Goal: Transaction & Acquisition: Purchase product/service

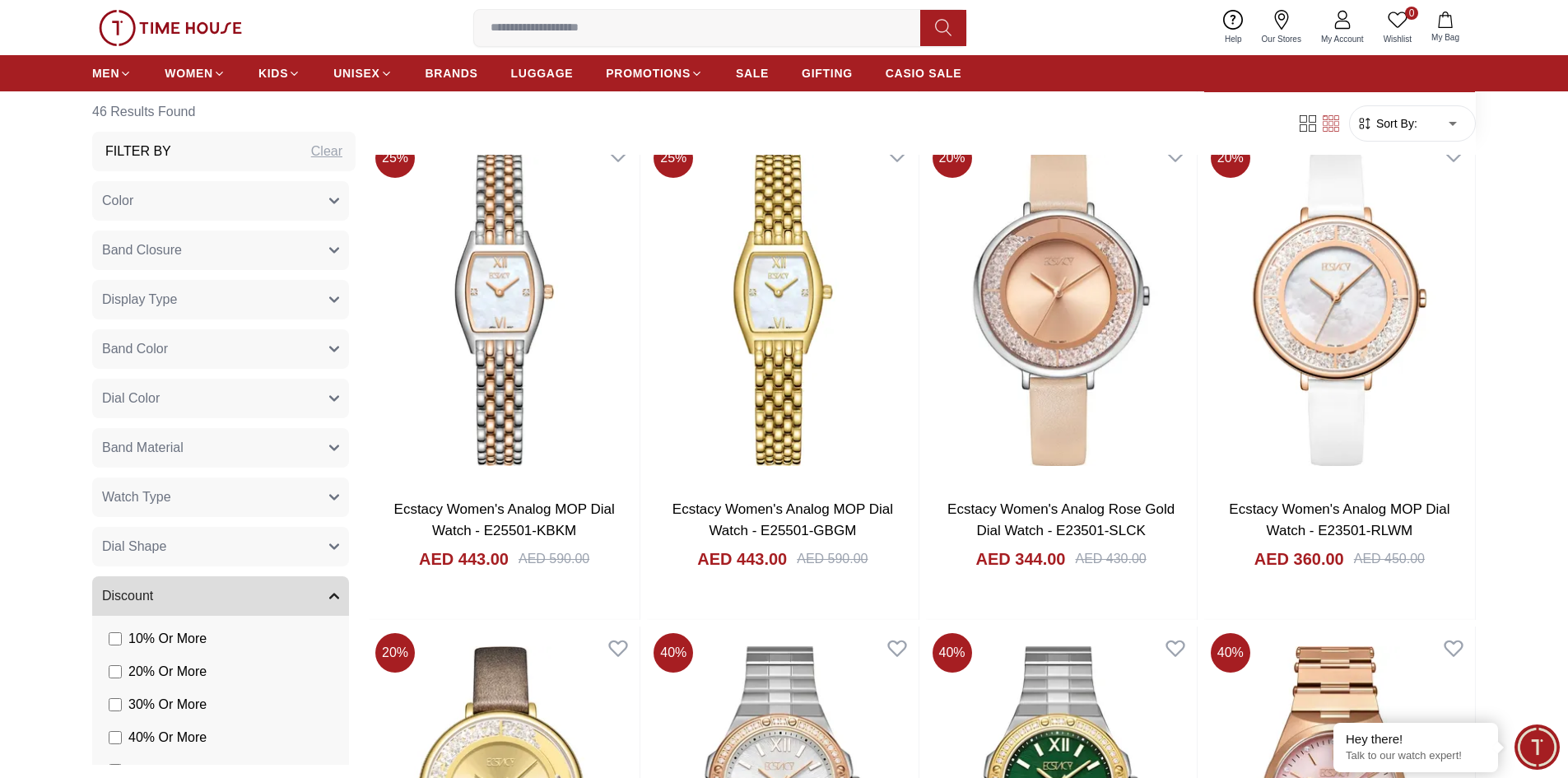
scroll to position [1318, 0]
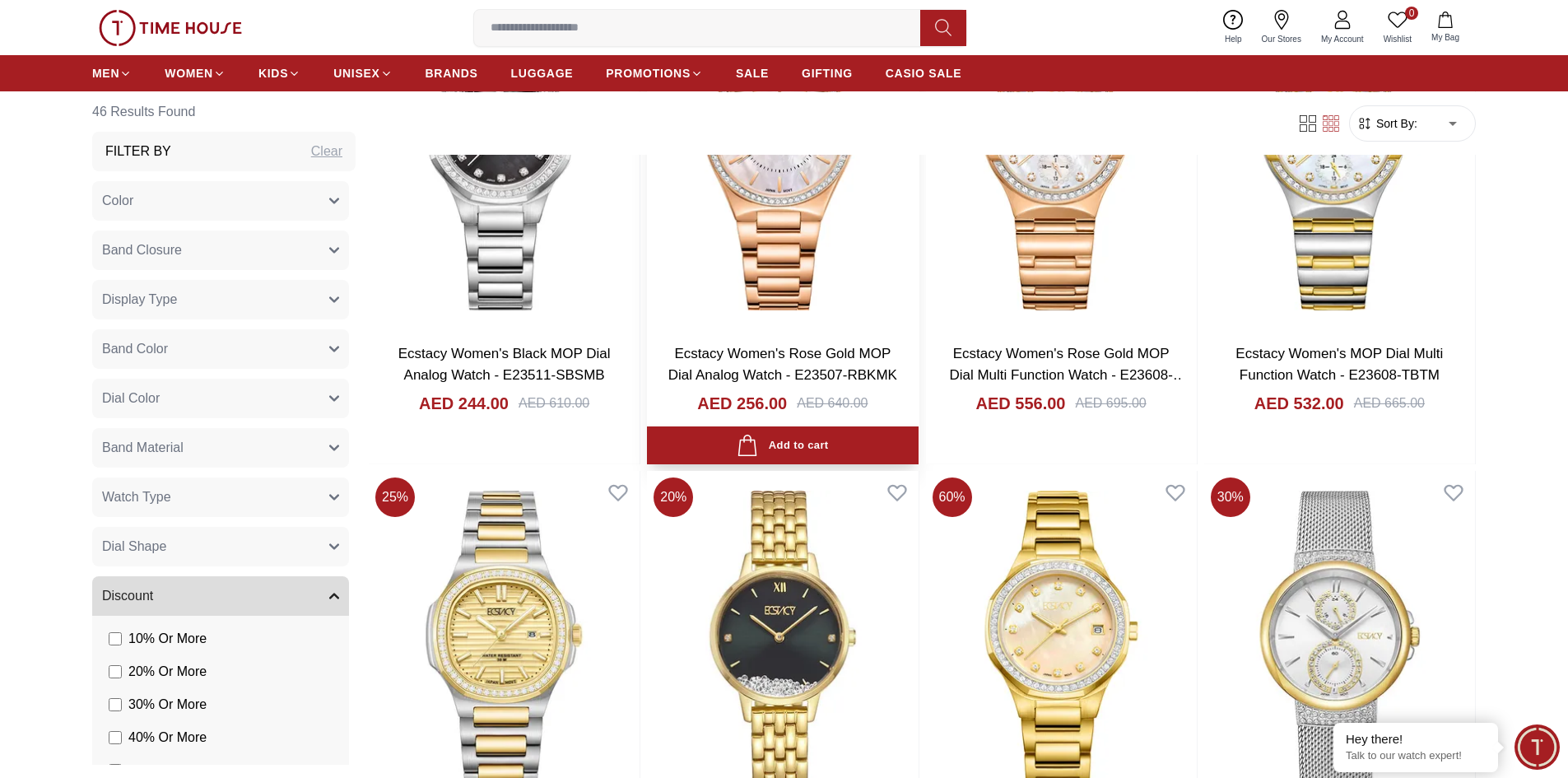
scroll to position [5106, 0]
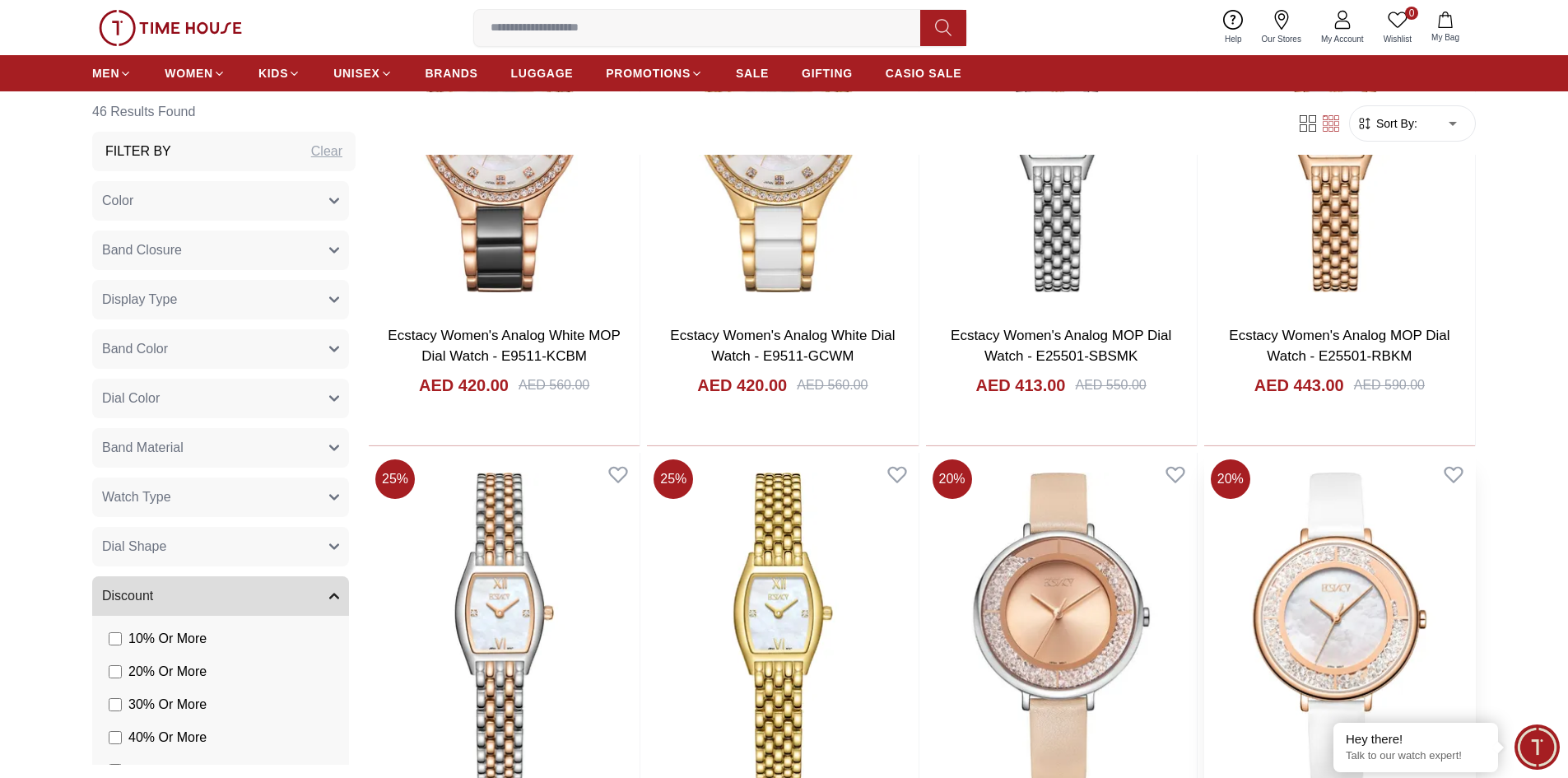
scroll to position [1263, 0]
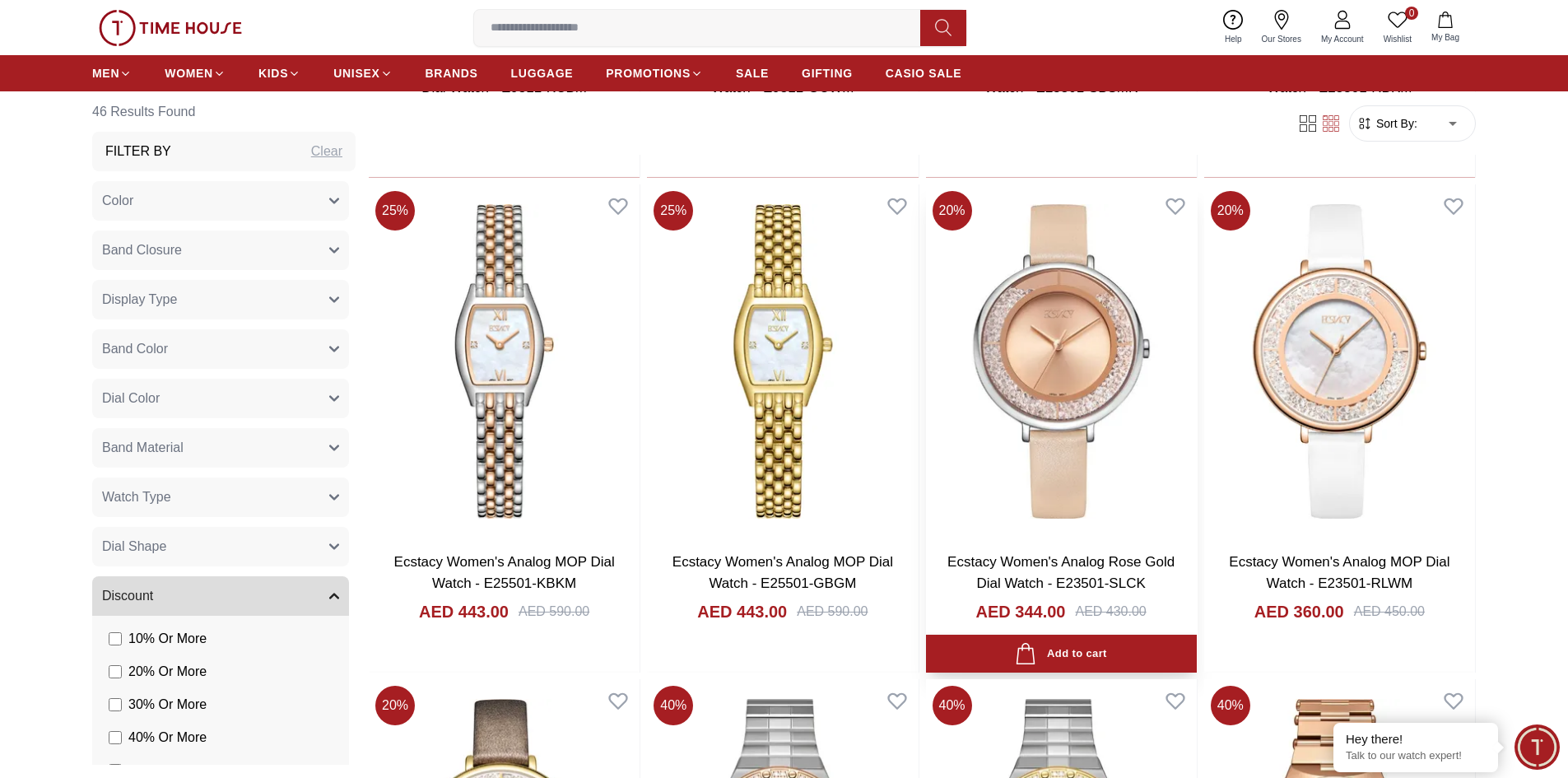
click at [1105, 367] on img at bounding box center [1061, 361] width 271 height 354
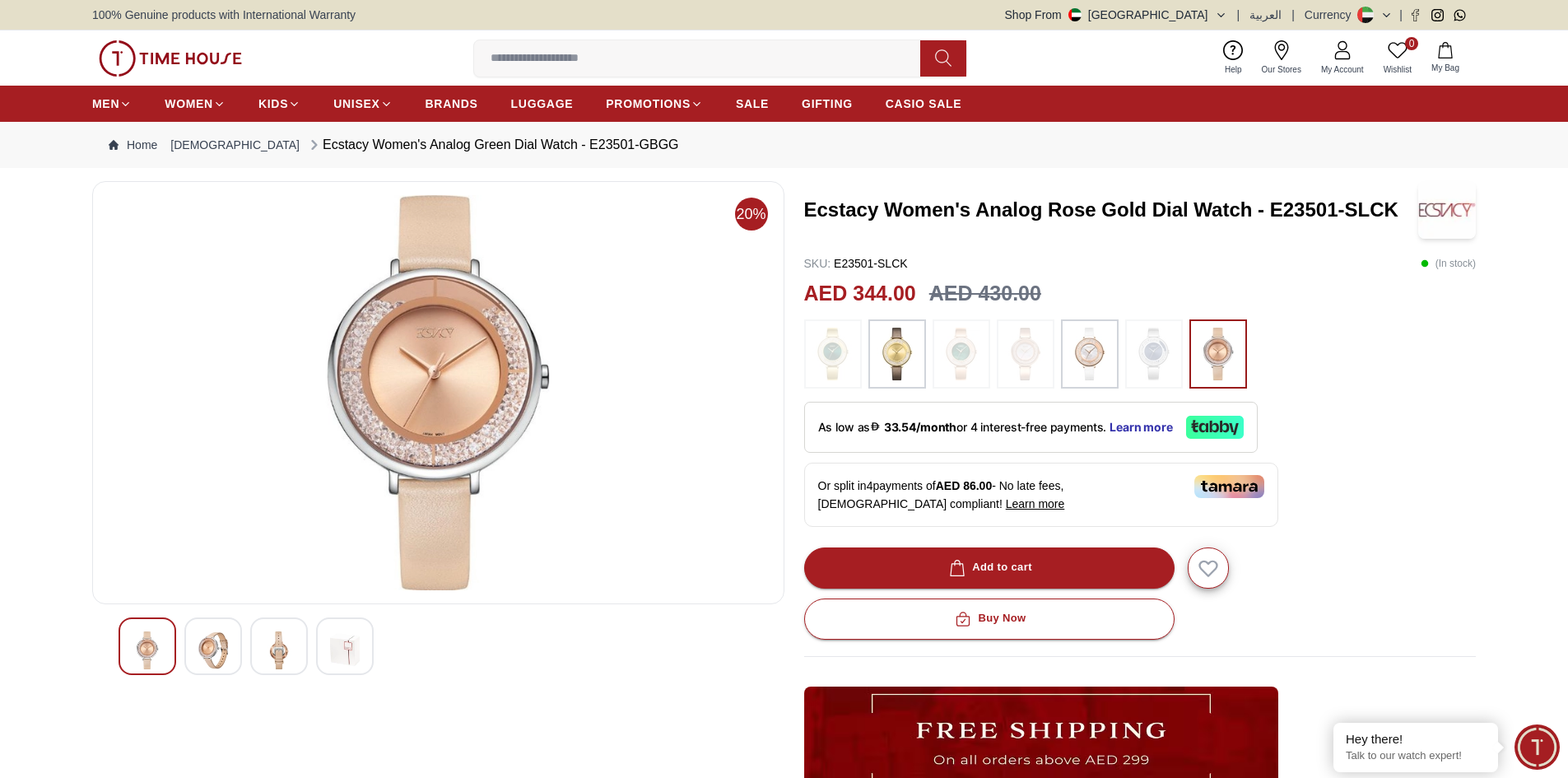
click at [1154, 367] on img at bounding box center [1154, 354] width 41 height 53
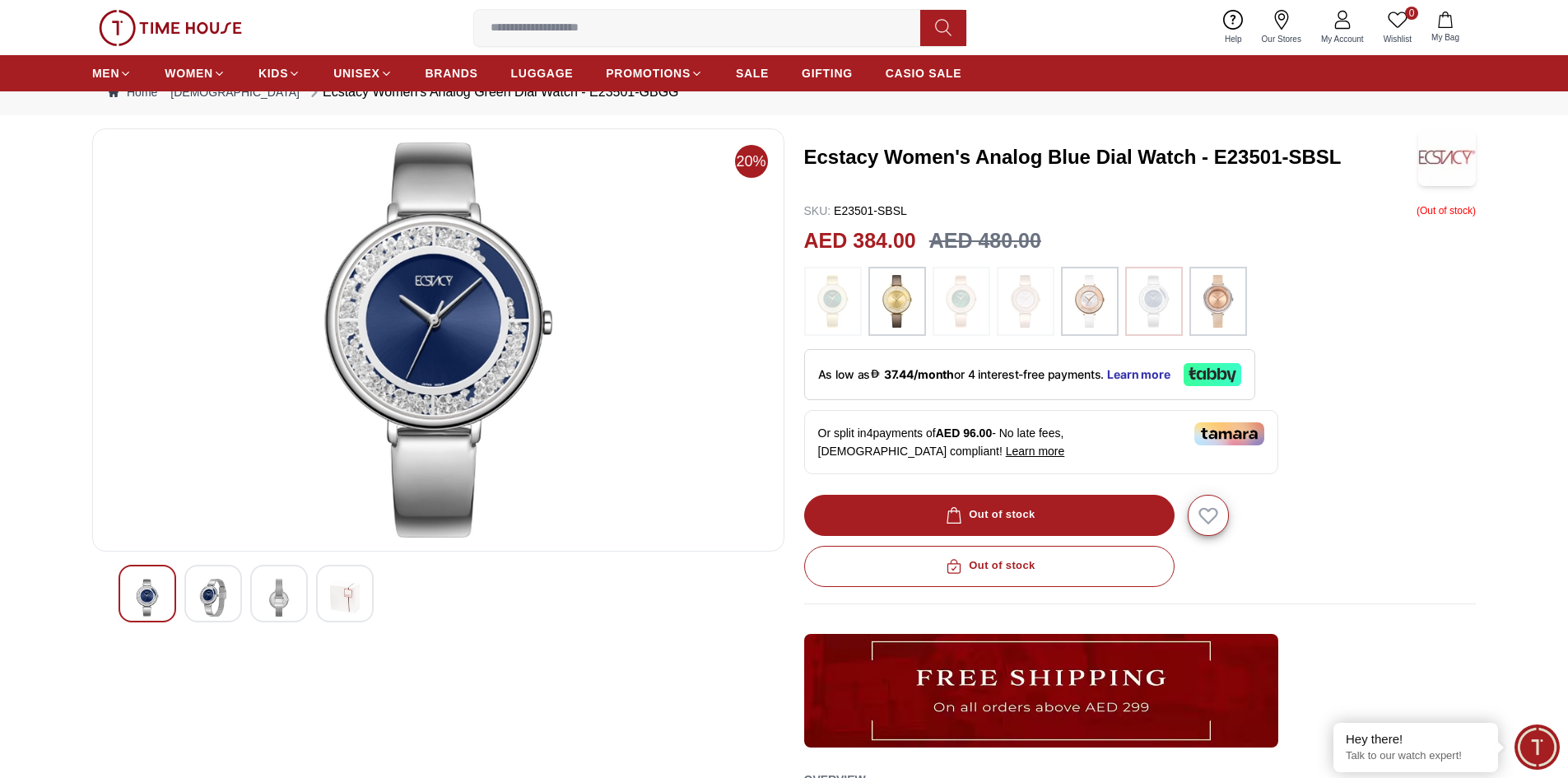
scroll to position [82, 0]
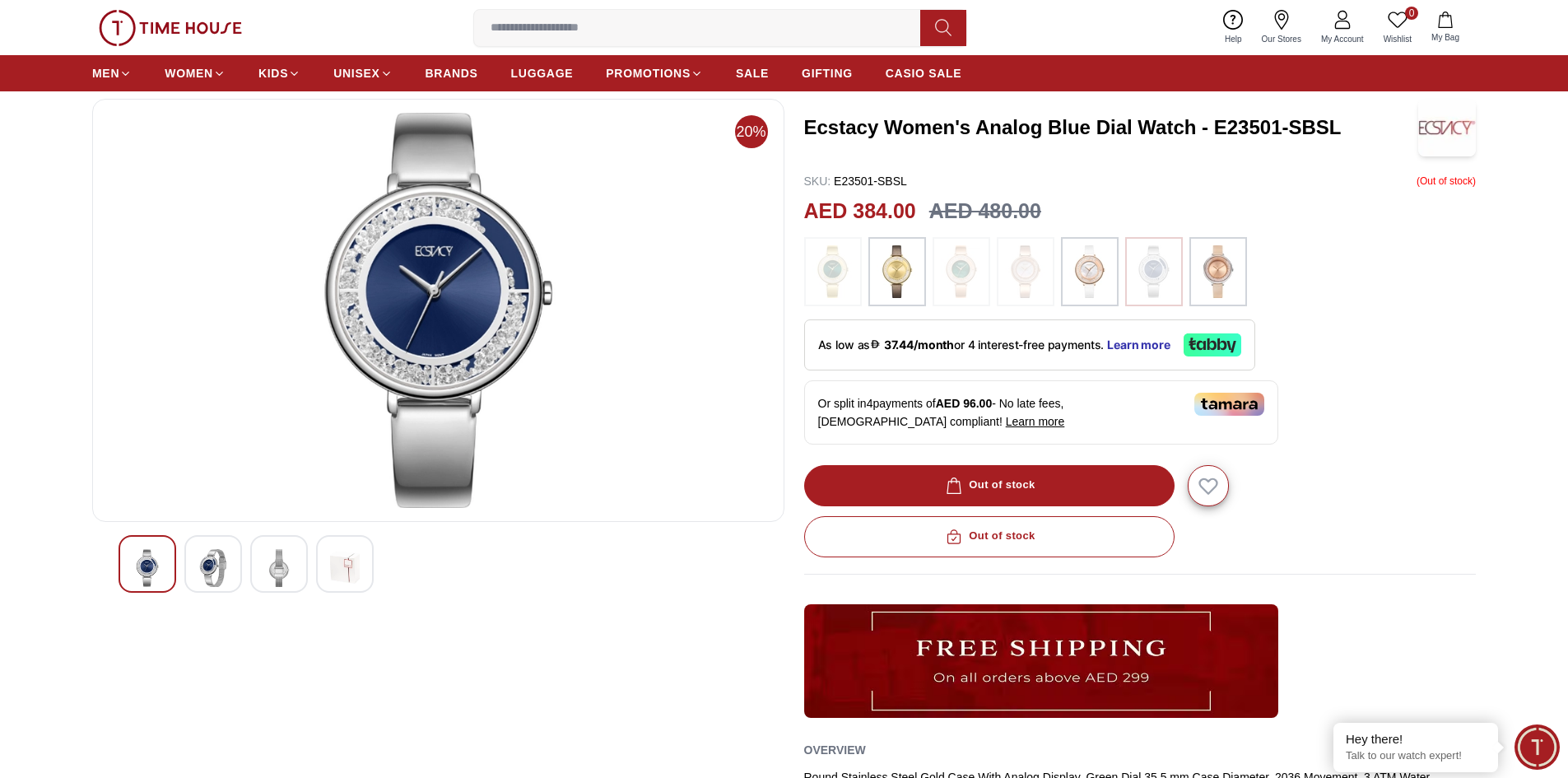
click at [1041, 276] on img at bounding box center [1026, 272] width 41 height 53
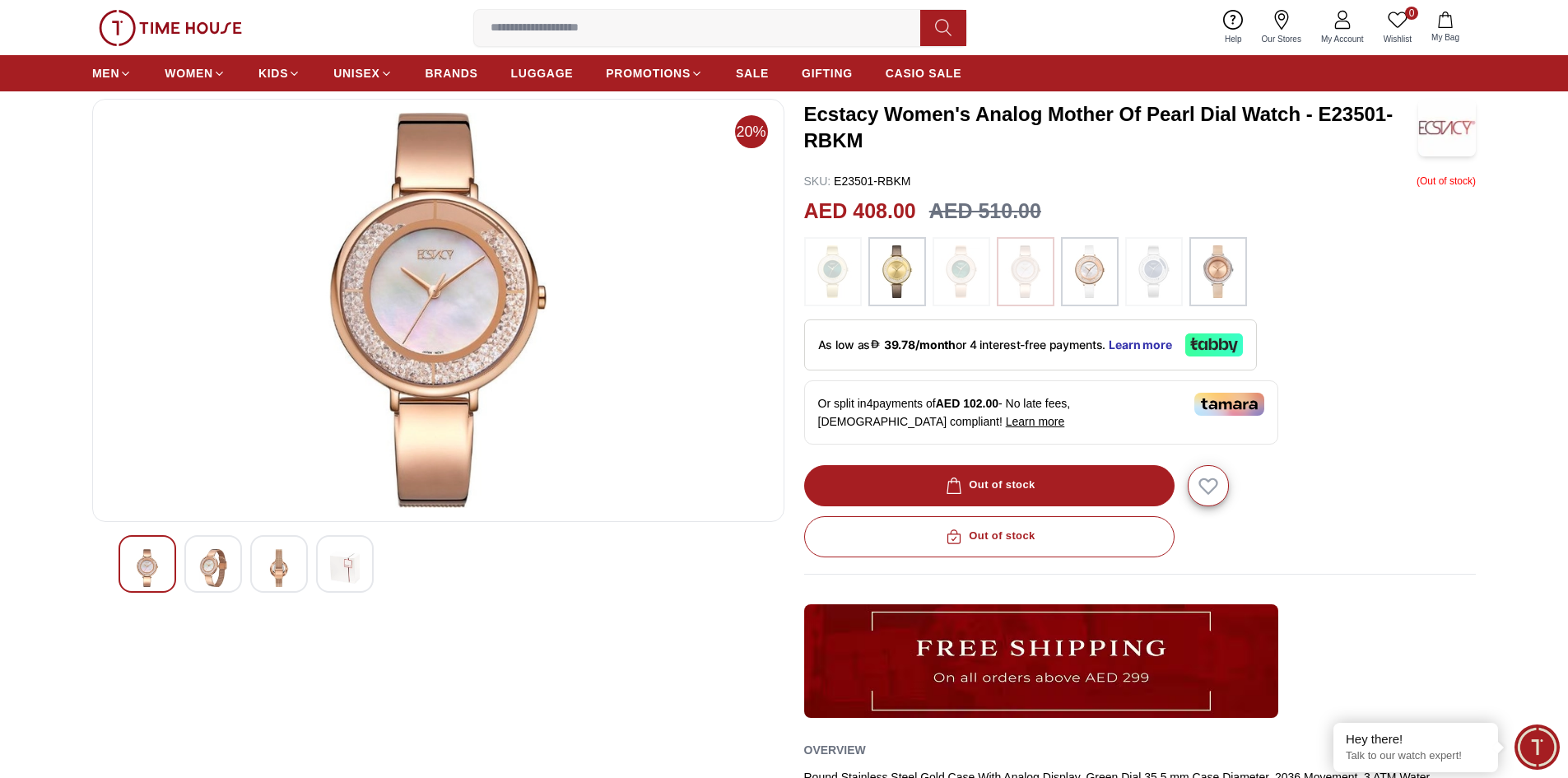
click at [828, 279] on img at bounding box center [833, 272] width 41 height 53
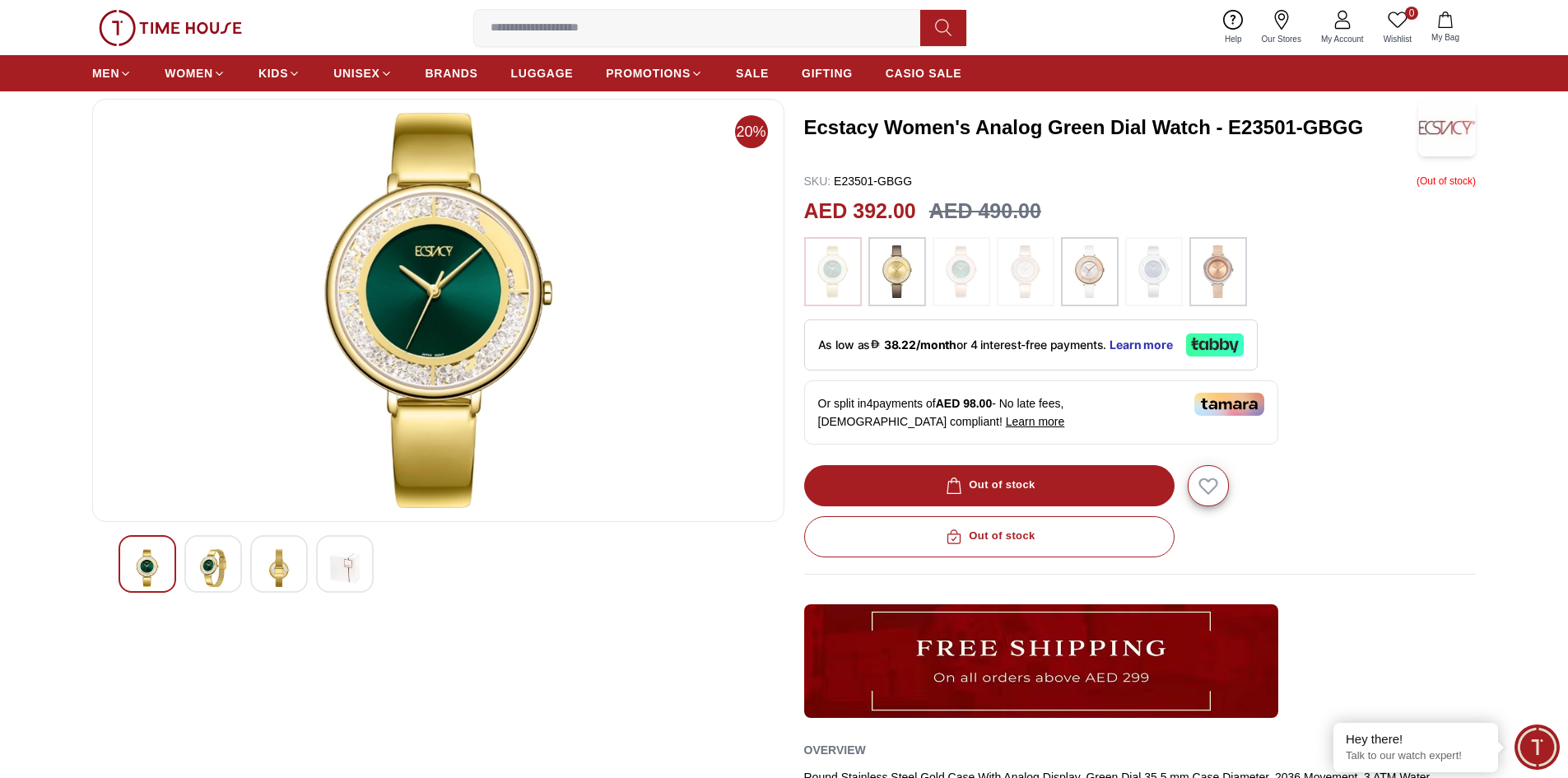
click at [1161, 267] on img at bounding box center [1154, 272] width 41 height 53
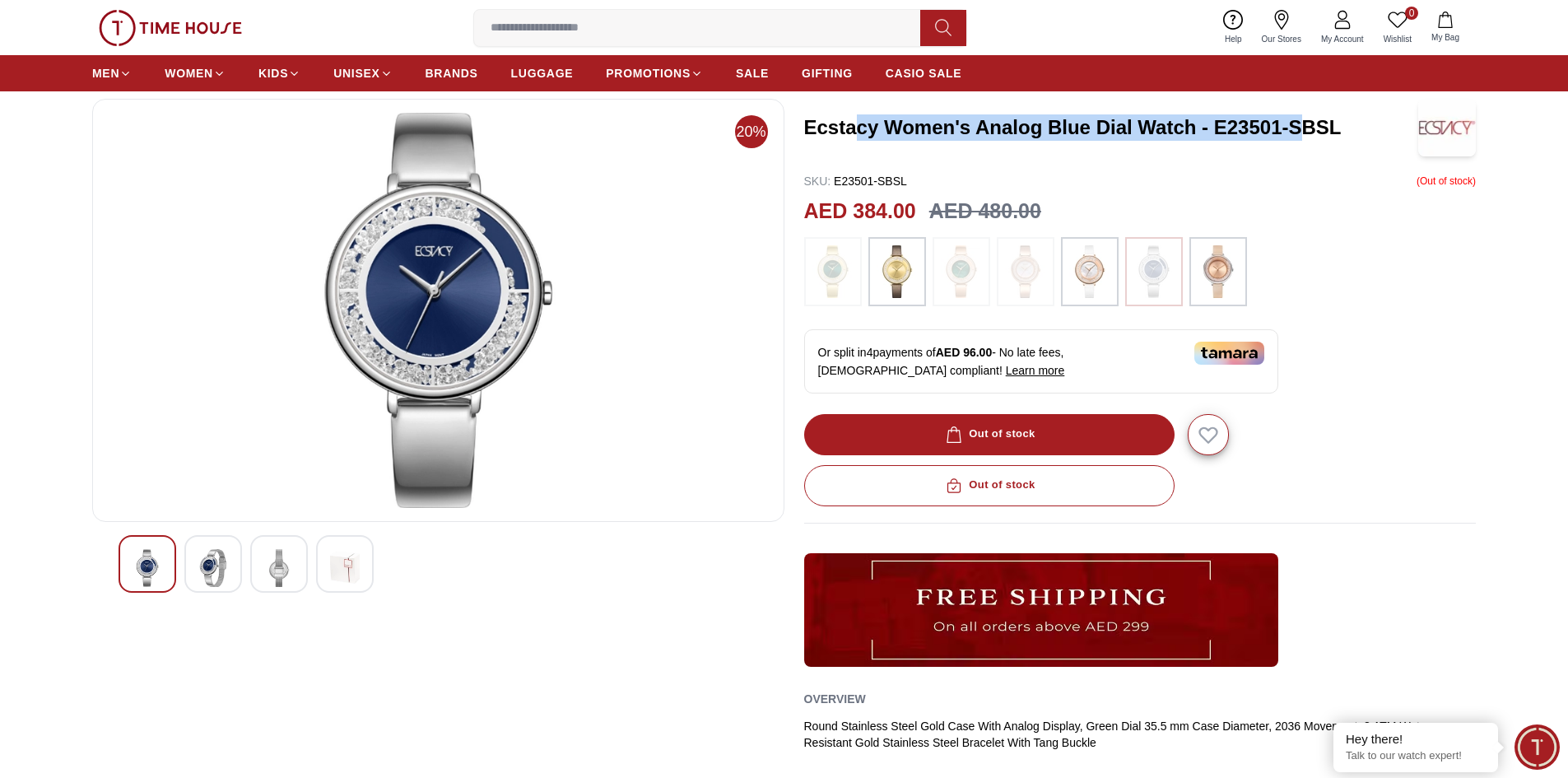
drag, startPoint x: 860, startPoint y: 124, endPoint x: 1332, endPoint y: 167, distance: 474.0
click at [1301, 127] on h3 "Ecstacy Women's Analog Blue Dial Watch - E23501-SBSL" at bounding box center [1112, 128] width 615 height 27
click at [1371, 302] on div at bounding box center [1140, 271] width 672 height 69
